Goal: Task Accomplishment & Management: Use online tool/utility

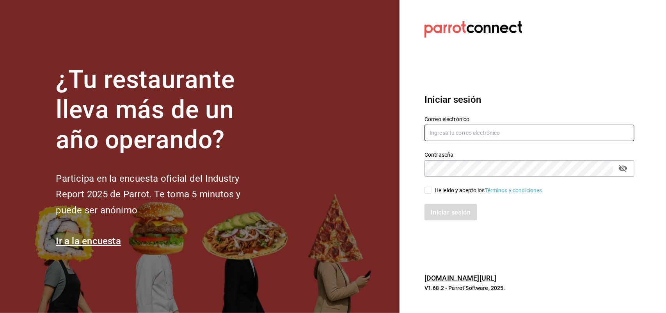
type input "[EMAIL_ADDRESS][DOMAIN_NAME]"
click at [430, 192] on input "He leído y acepto los Términos y condiciones." at bounding box center [427, 189] width 7 height 7
checkbox input "true"
click at [449, 211] on font "Iniciar sesión" at bounding box center [451, 211] width 40 height 7
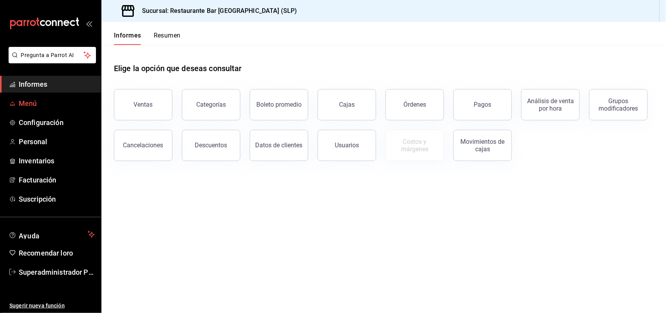
click at [51, 103] on span "Menú" at bounding box center [57, 103] width 76 height 11
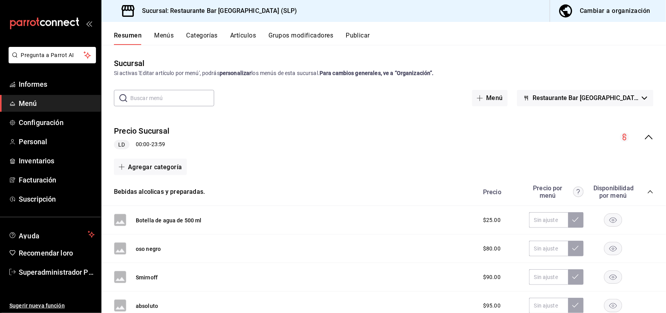
click at [246, 34] on font "Artículos" at bounding box center [243, 35] width 26 height 7
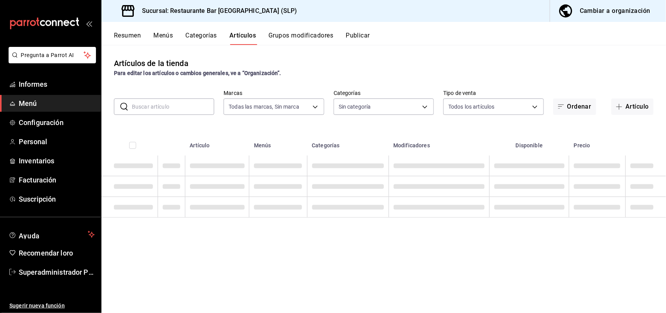
click at [630, 103] on font "Artículo" at bounding box center [636, 106] width 23 height 7
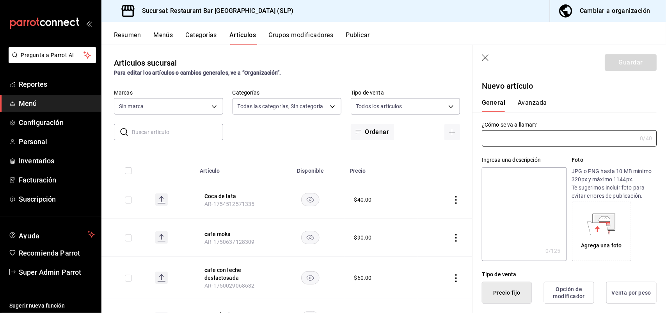
type input "d777af59-3846-40d5-b09d-440fbd0ff5e3,f250a644-8c35-44d6-a5bc-5668555f905e,19766…"
type input "AR-1755453346868"
type input "cd89f66b-bb0e-4abf-ba30-19decdc9ebb4"
click at [487, 137] on input "Menudo" at bounding box center [559, 139] width 155 height 16
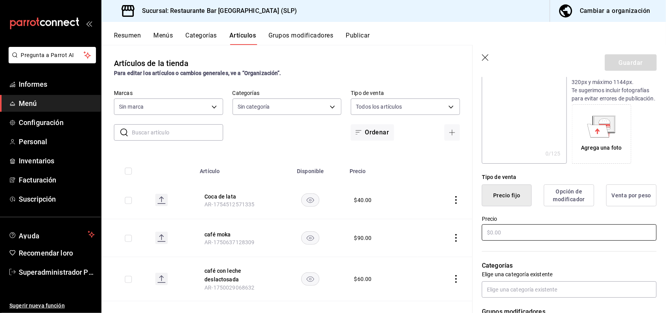
type input "Orden de Menudo"
click at [524, 233] on input "text" at bounding box center [569, 232] width 175 height 16
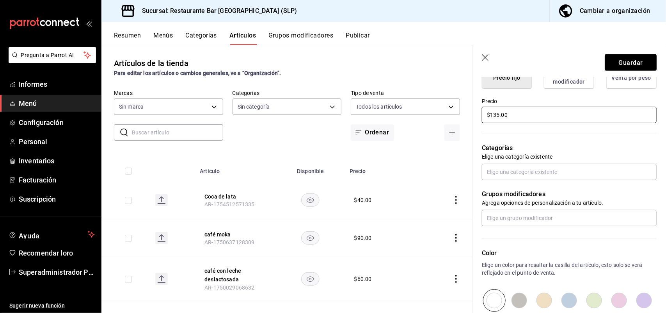
scroll to position [244, 0]
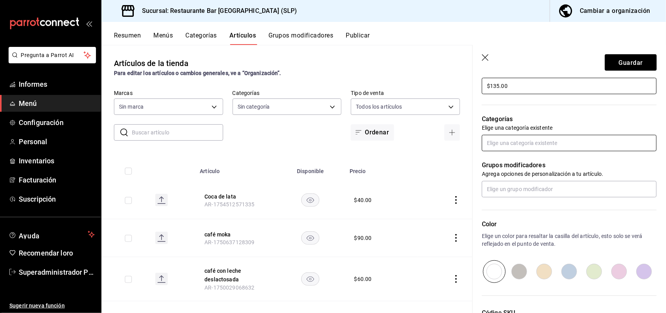
type input "$135.00"
click at [515, 151] on input "text" at bounding box center [569, 143] width 175 height 16
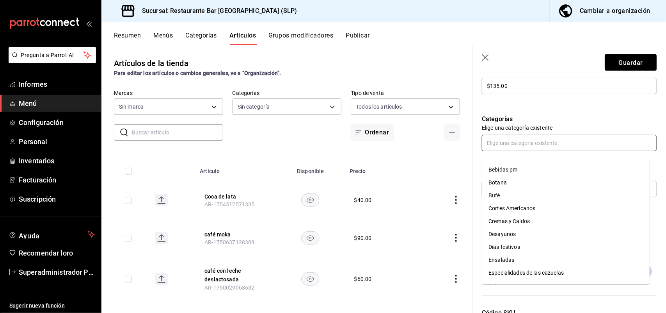
scroll to position [44, 0]
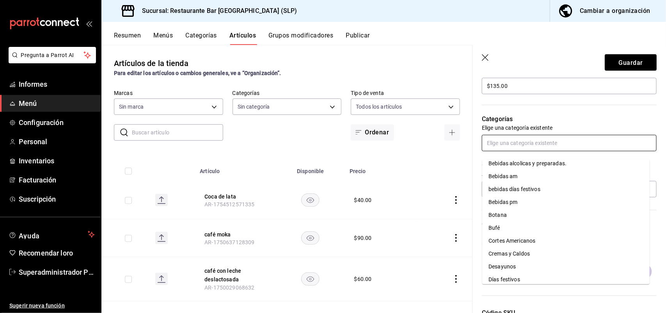
click at [515, 250] on font "Cremas y Caldos" at bounding box center [508, 253] width 41 height 6
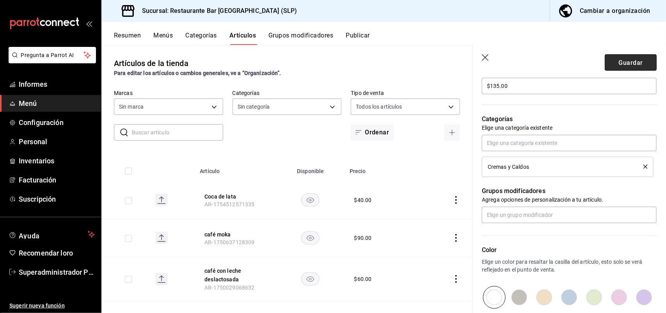
click at [618, 59] on font "Guardar" at bounding box center [630, 62] width 24 height 7
